Goal: Transaction & Acquisition: Purchase product/service

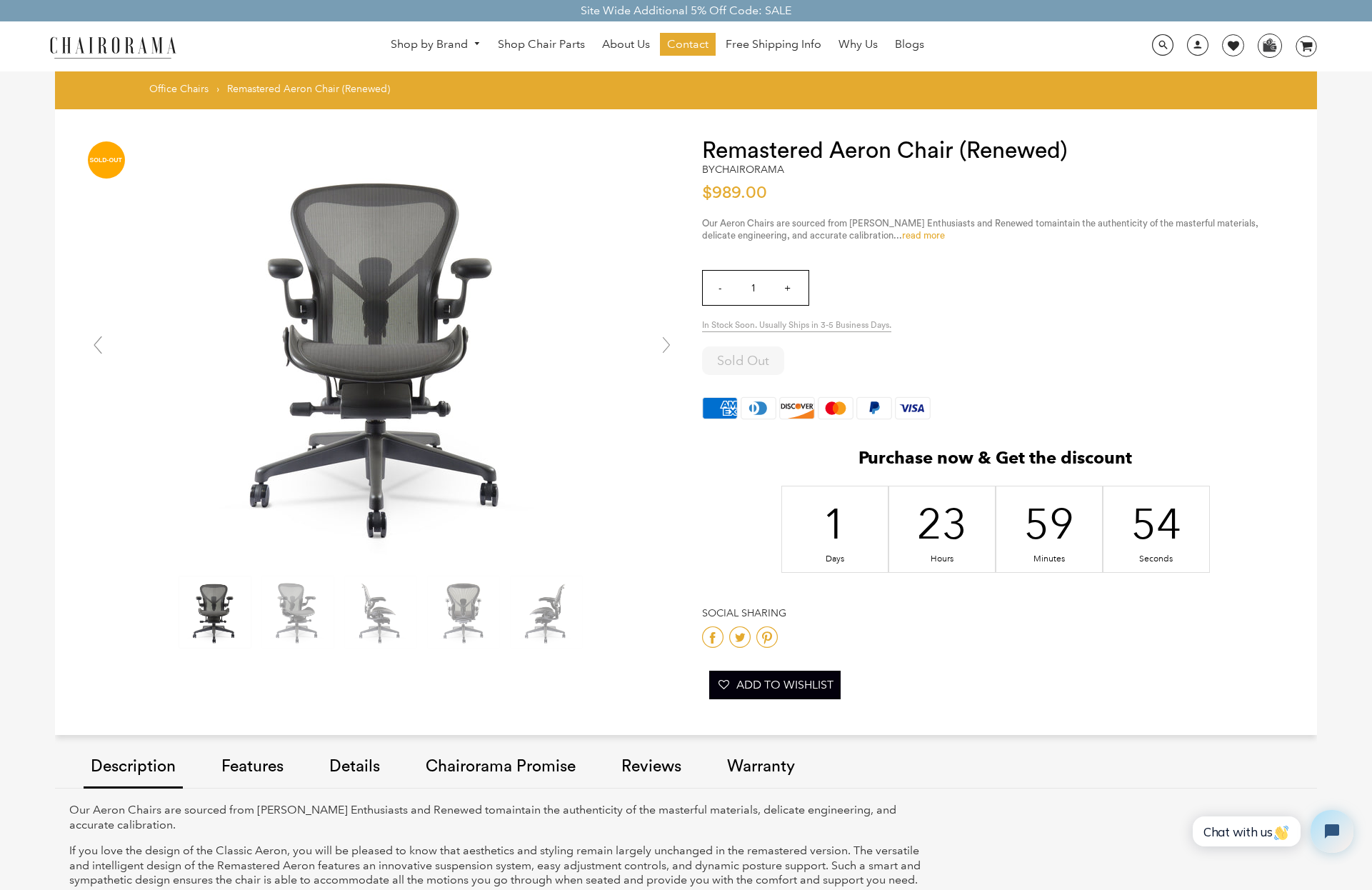
click at [902, 234] on link "read more" at bounding box center [923, 235] width 43 height 10
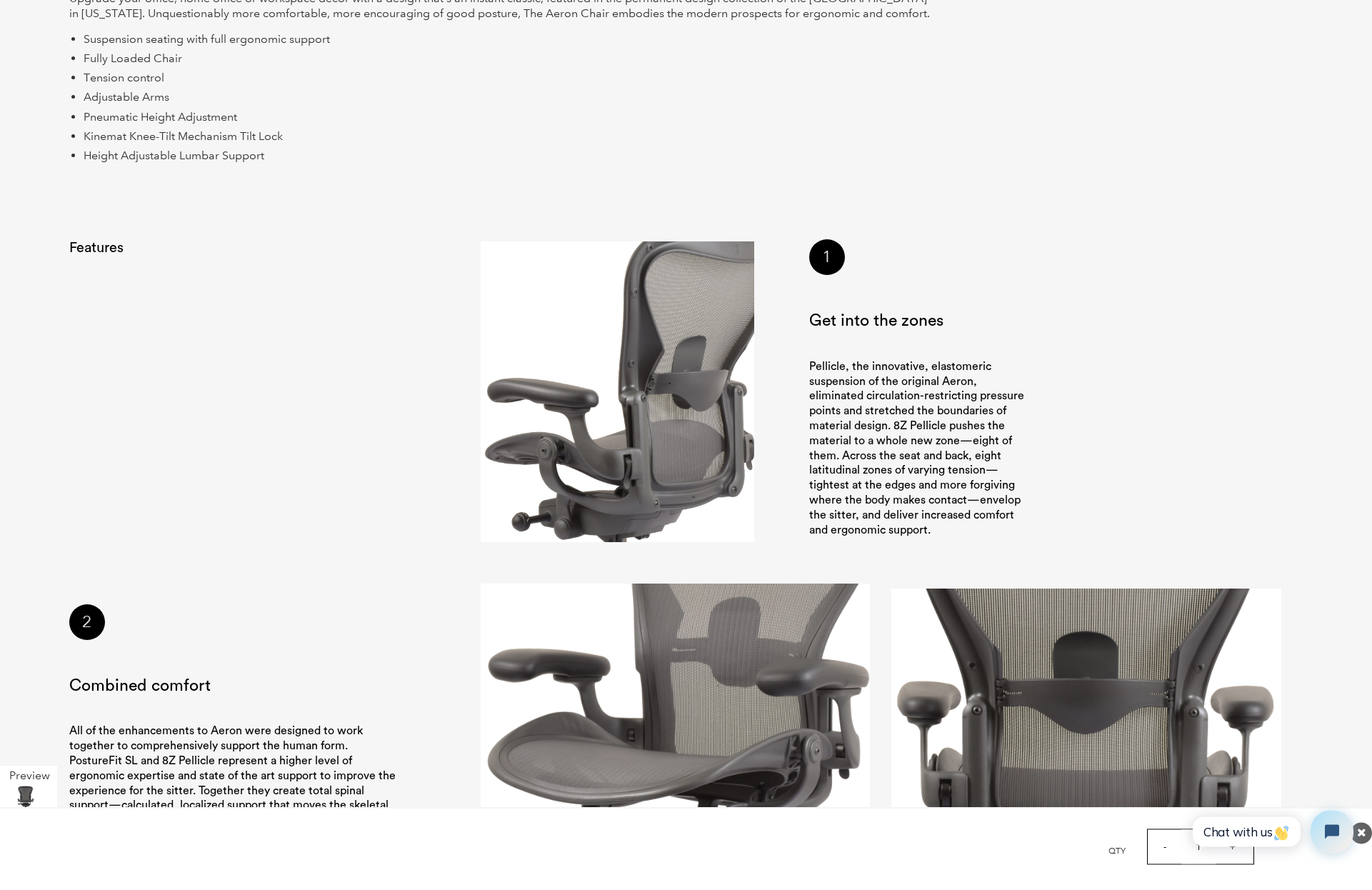
scroll to position [1007, 0]
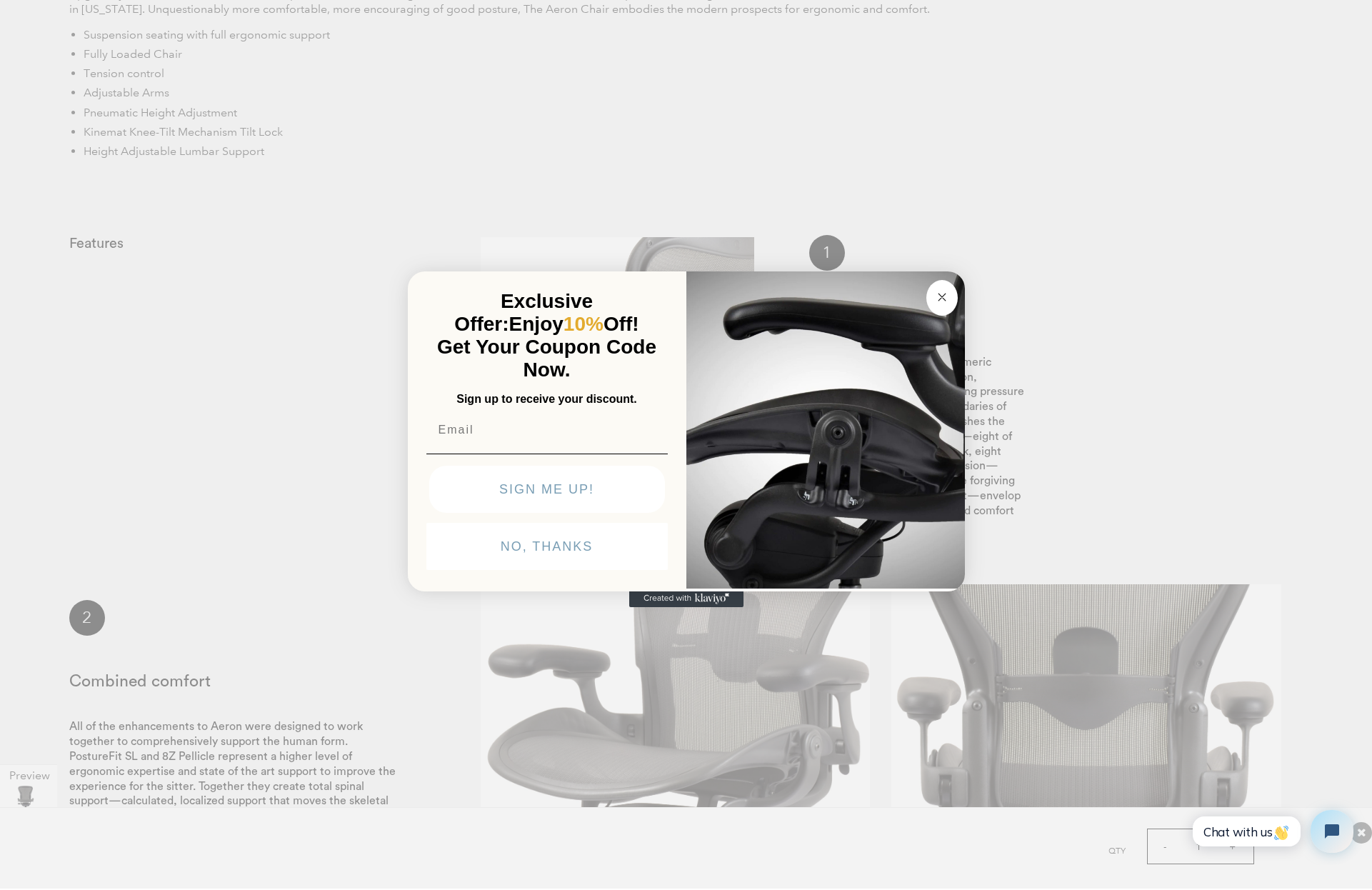
click at [883, 227] on div "Close dialog Exclusive Offer: Enjoy 10% Off! Get Your Coupon Code Now. Sign up …" at bounding box center [686, 443] width 1372 height 890
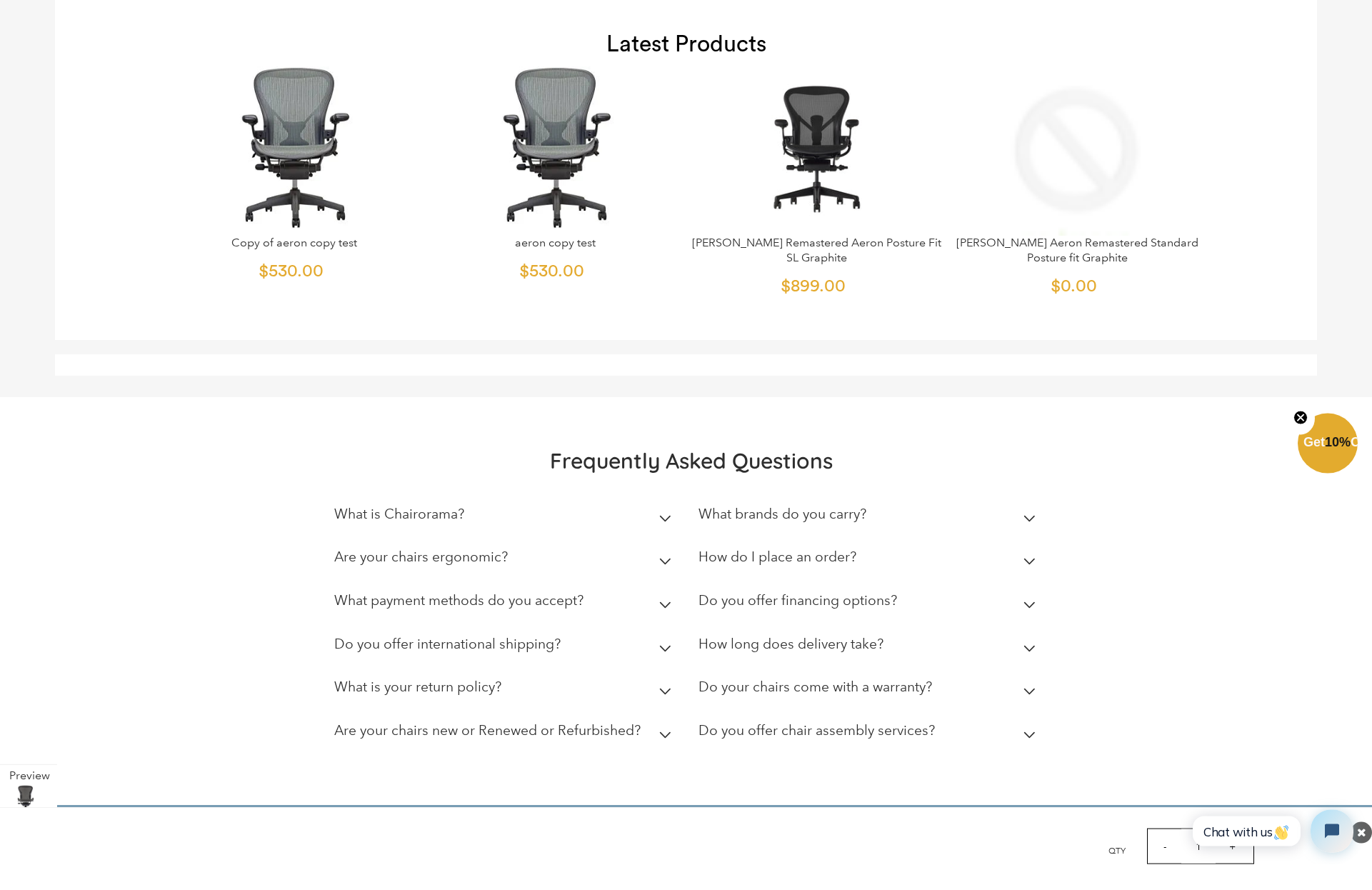
scroll to position [4892, 0]
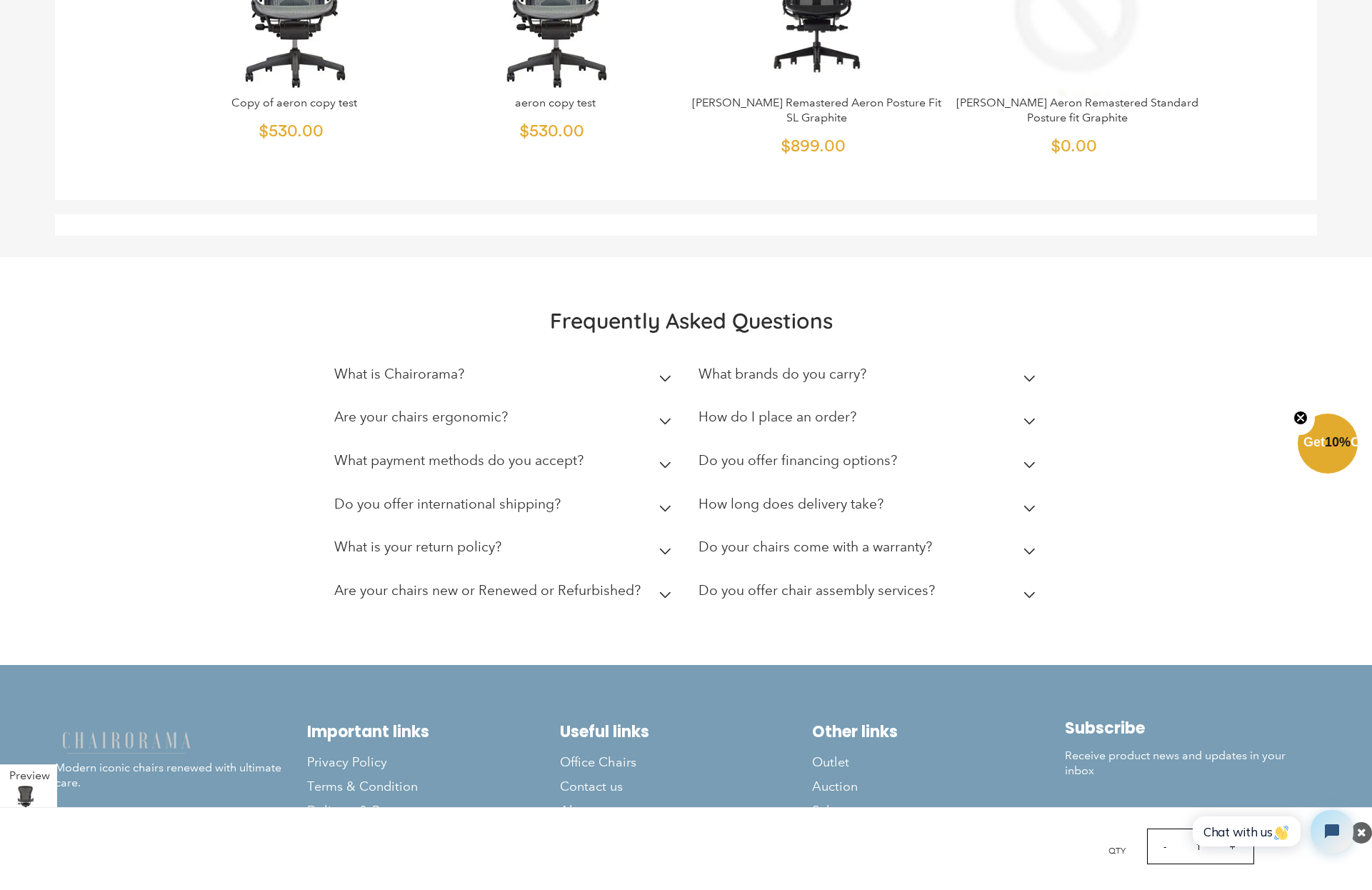
click at [664, 595] on icon at bounding box center [665, 594] width 10 height 6
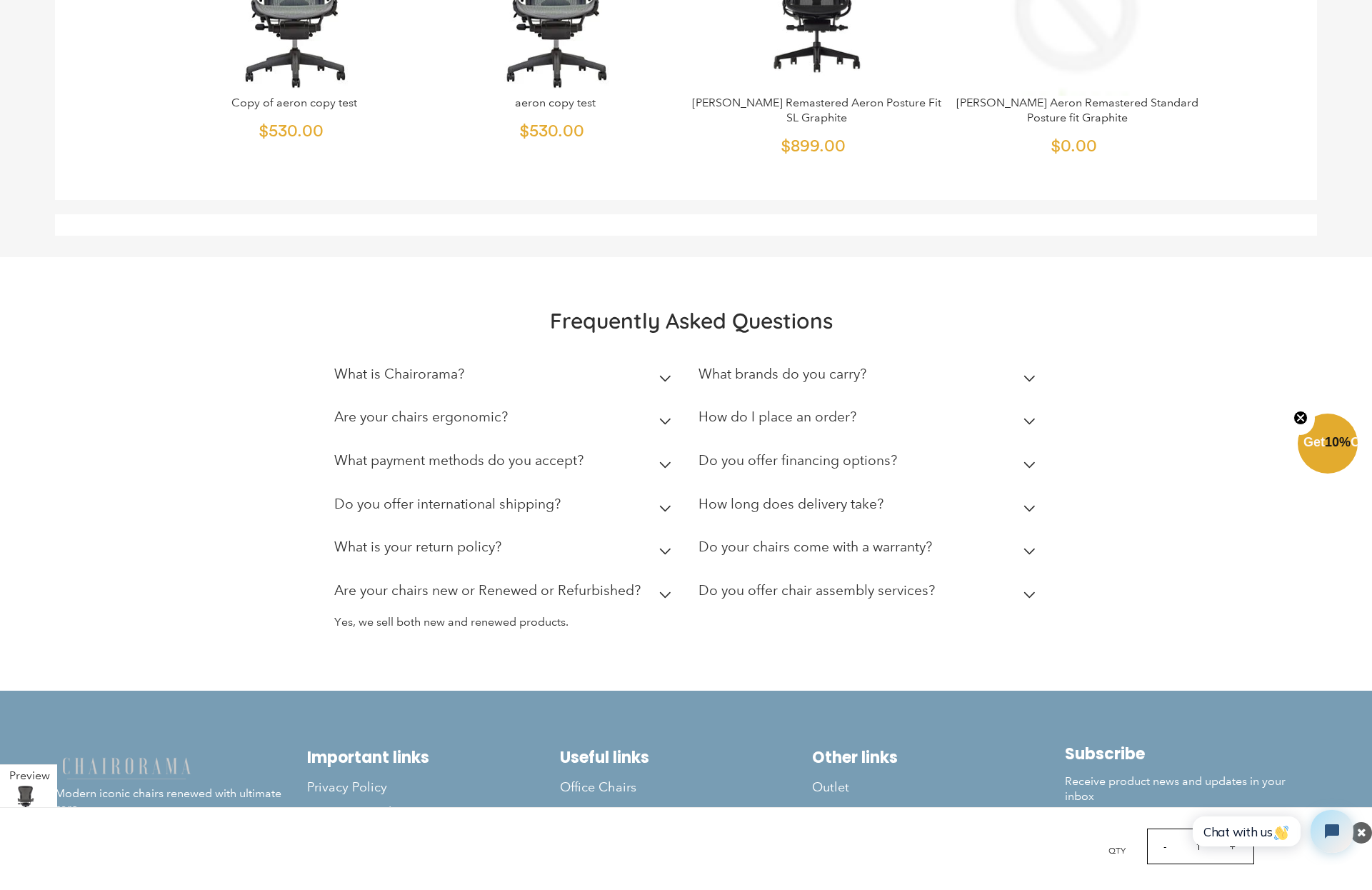
click at [1033, 550] on icon at bounding box center [1029, 551] width 12 height 7
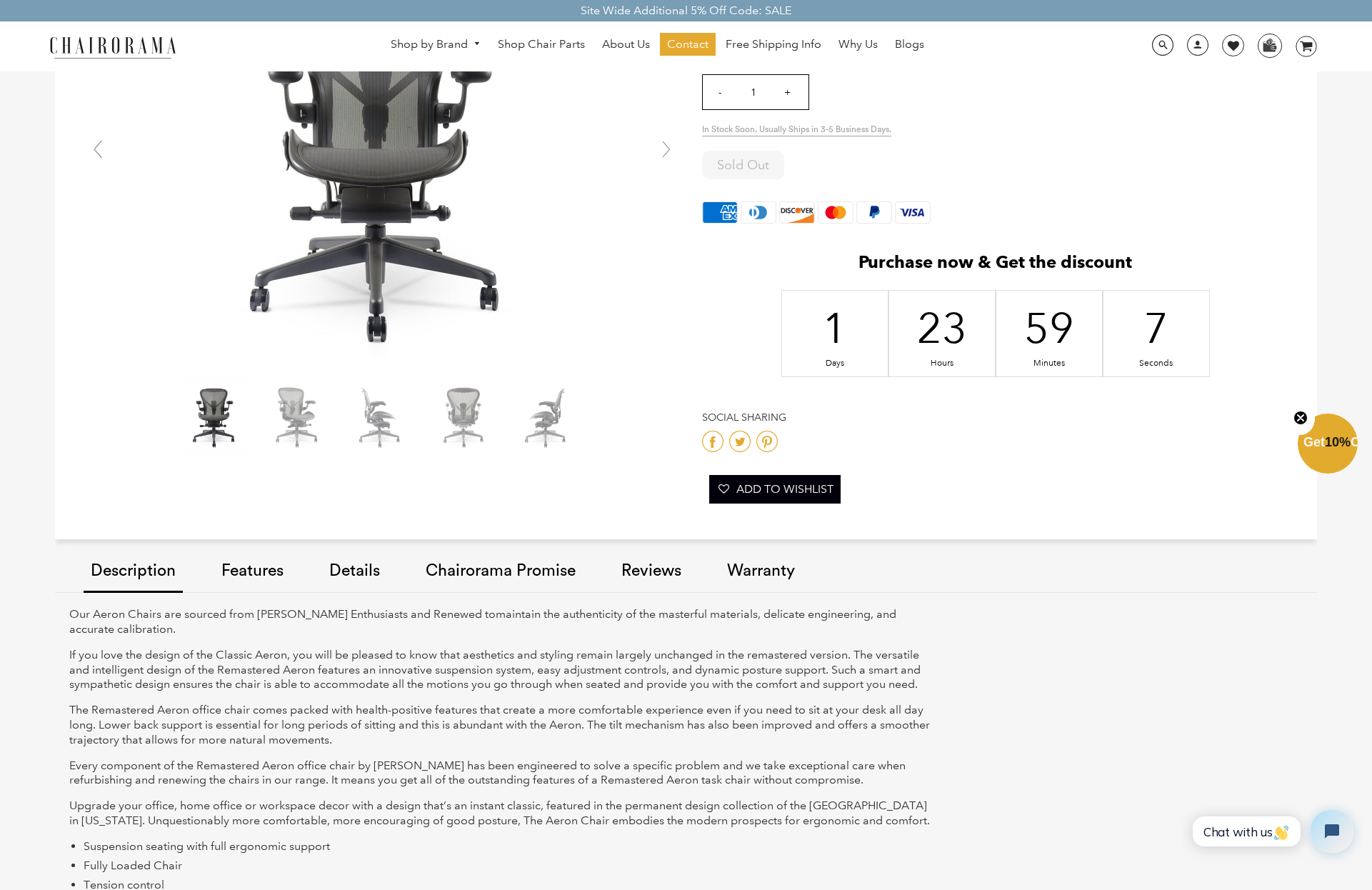
scroll to position [0, 0]
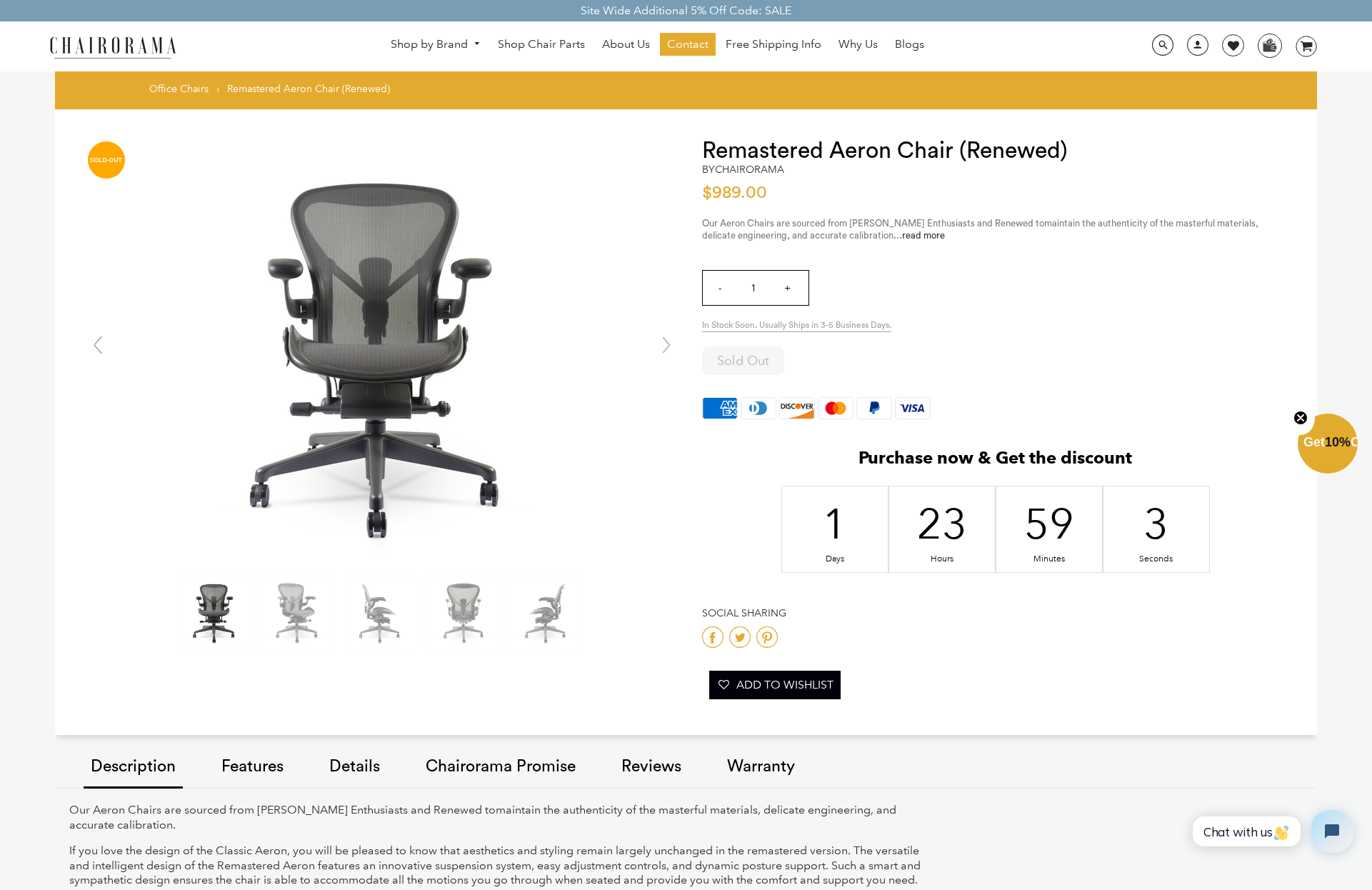
click at [668, 351] on link at bounding box center [666, 344] width 29 height 29
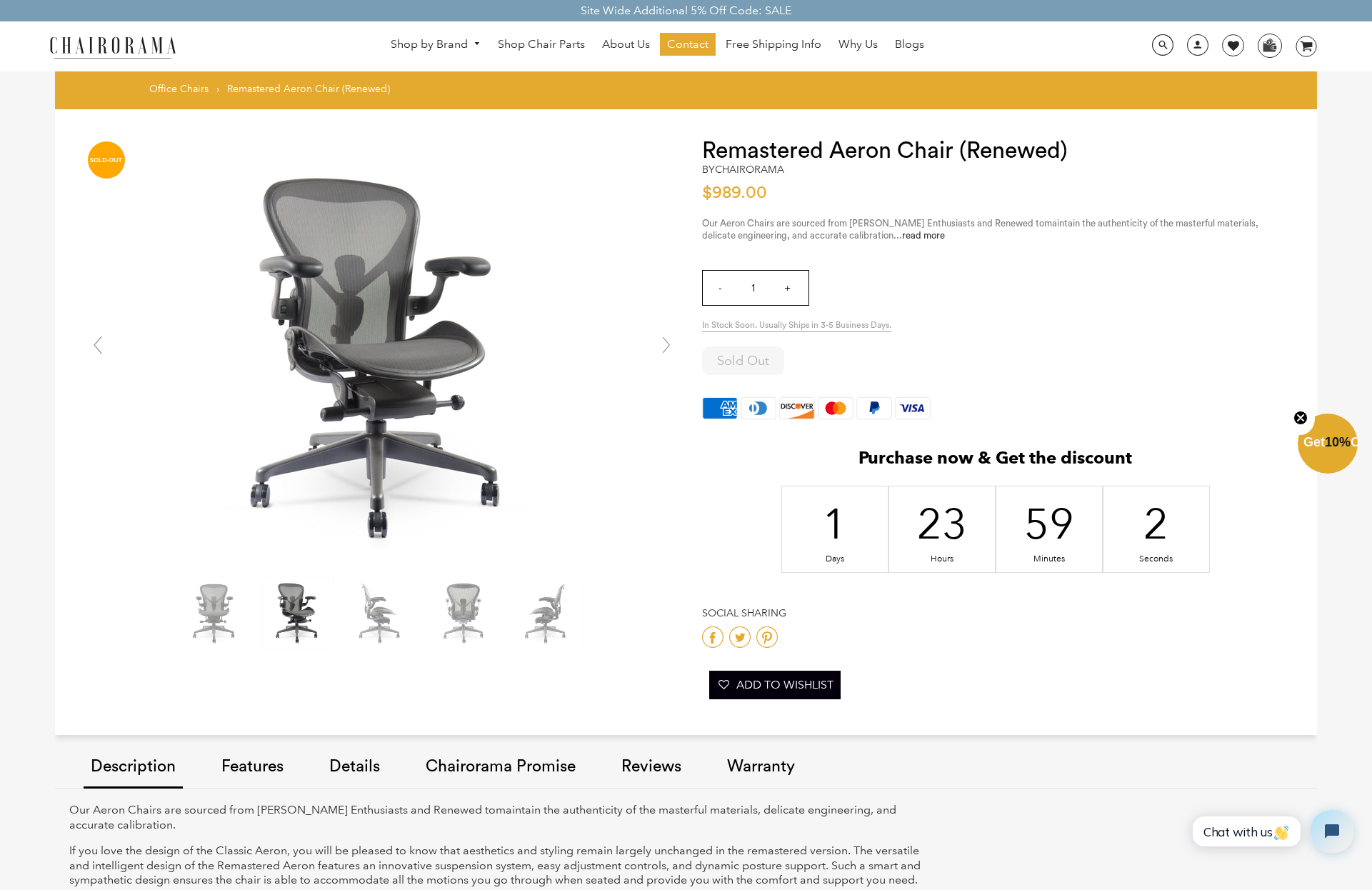
click at [668, 351] on link at bounding box center [666, 344] width 29 height 29
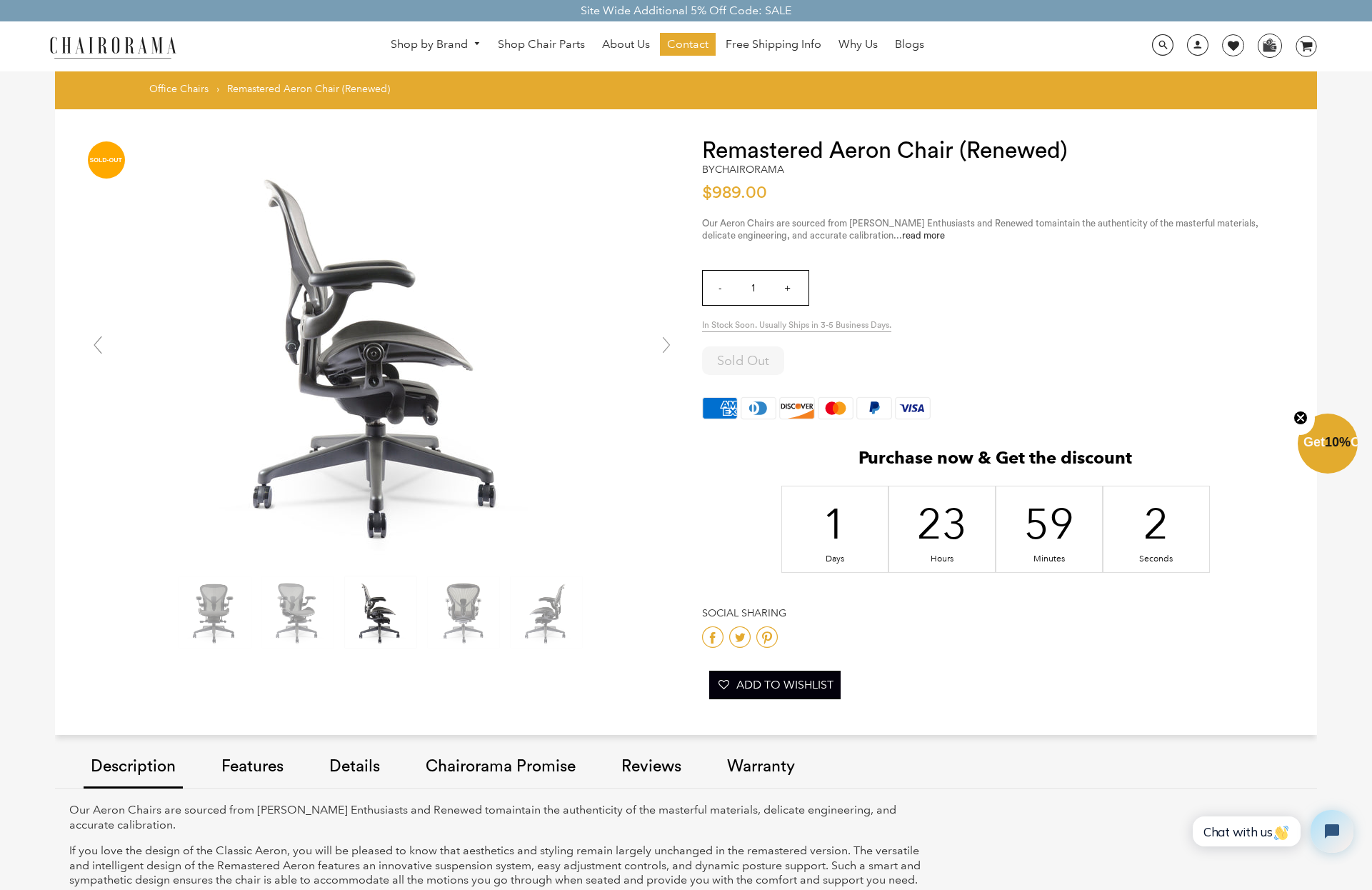
click at [668, 351] on link at bounding box center [666, 344] width 29 height 29
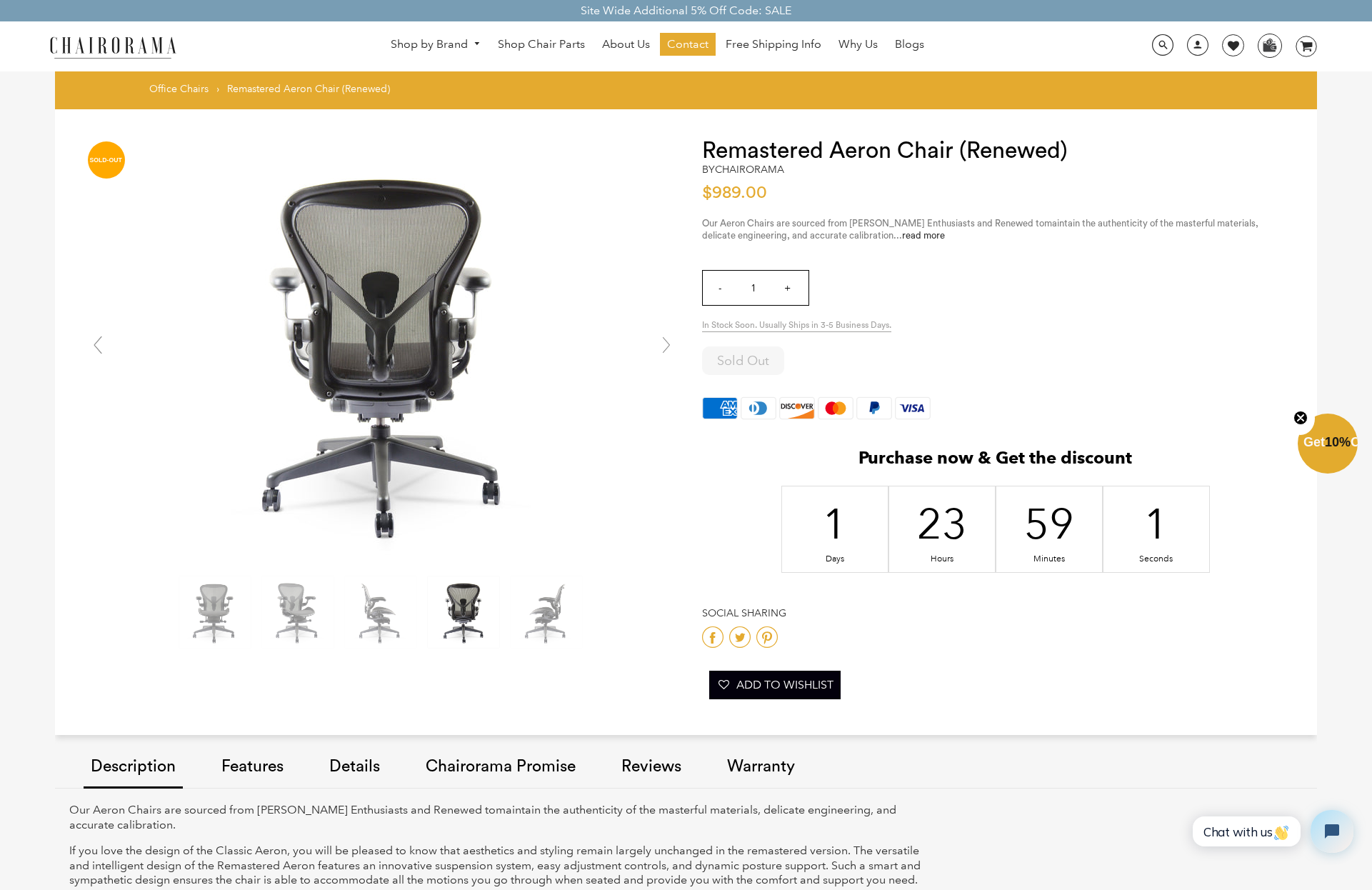
click at [668, 351] on link at bounding box center [666, 344] width 29 height 29
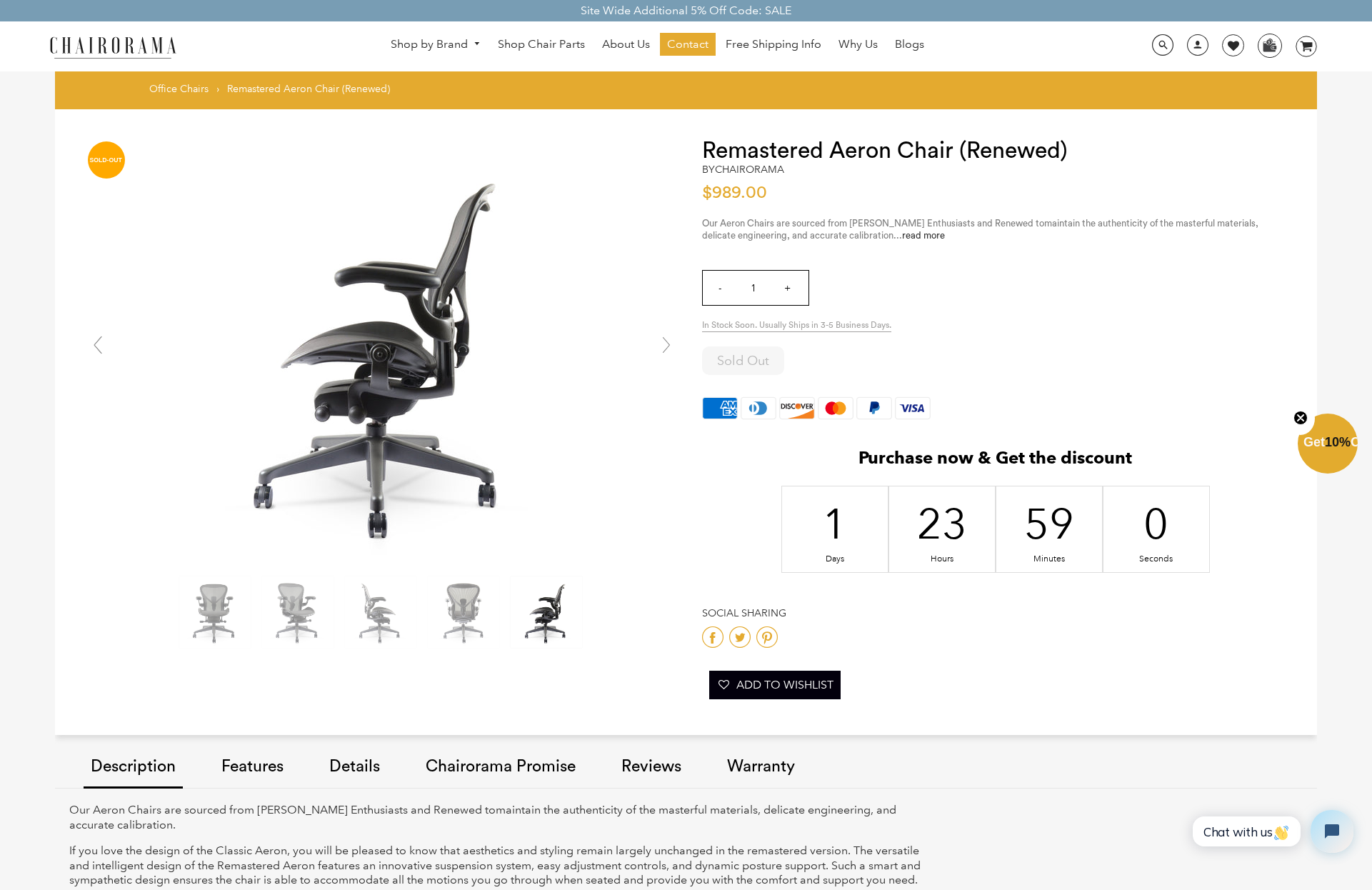
click at [668, 351] on link at bounding box center [666, 344] width 29 height 29
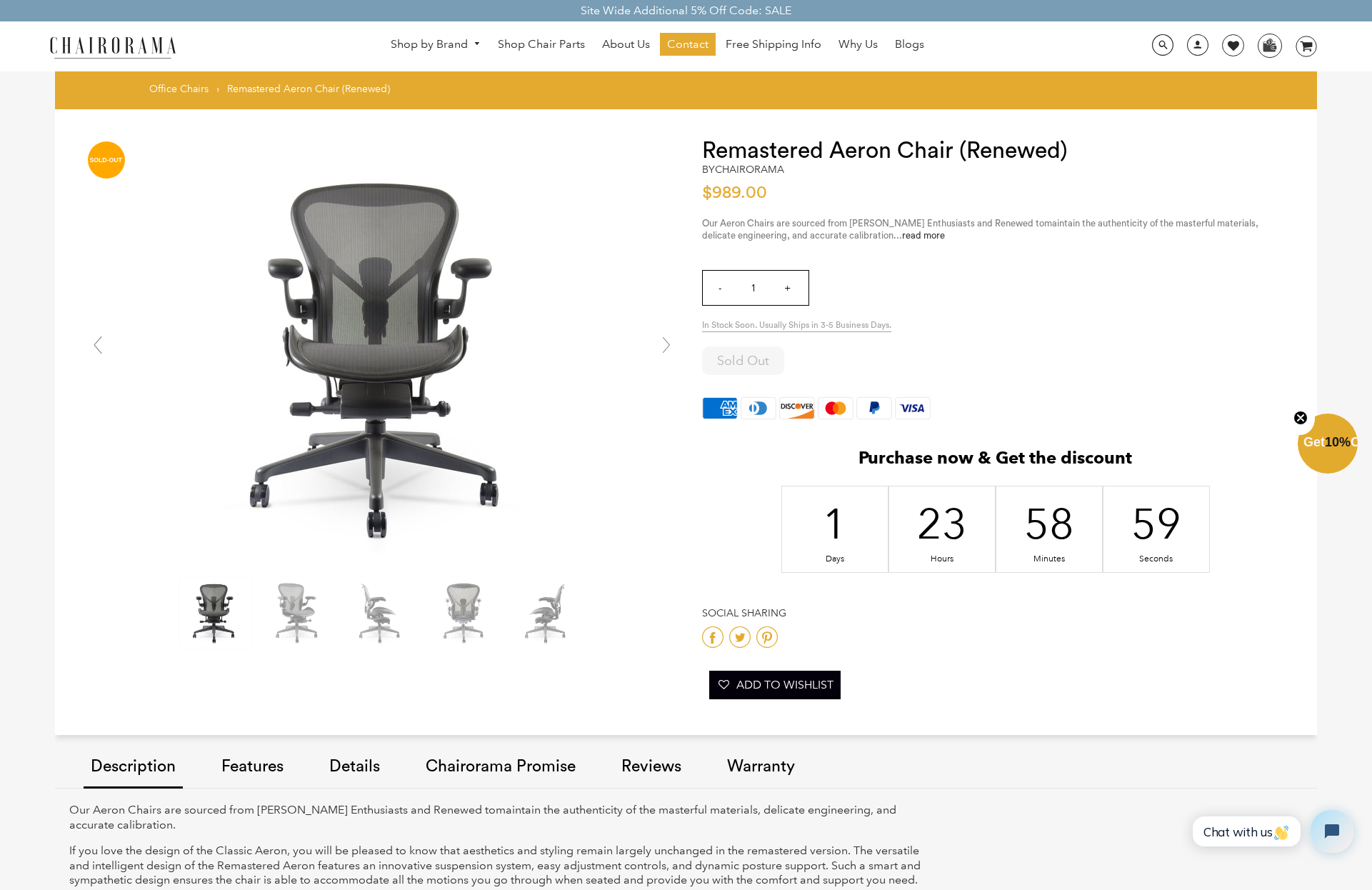
click at [668, 351] on link at bounding box center [666, 344] width 29 height 29
